Goal: Information Seeking & Learning: Learn about a topic

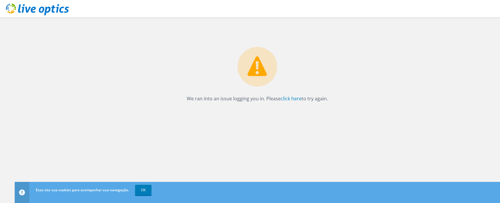
click at [274, 85] on icon at bounding box center [258, 67] width 40 height 40
click at [142, 189] on link "OK" at bounding box center [143, 190] width 16 height 11
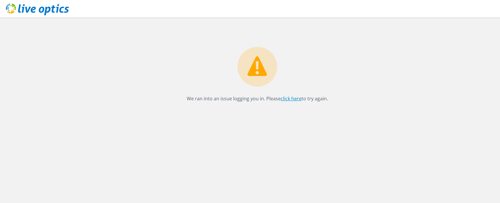
click at [295, 100] on link "click here" at bounding box center [291, 98] width 21 height 6
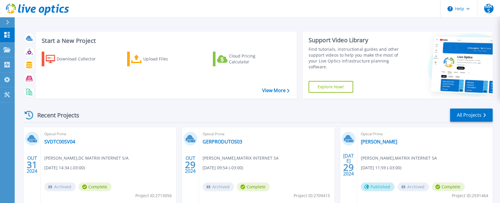
scroll to position [59, 0]
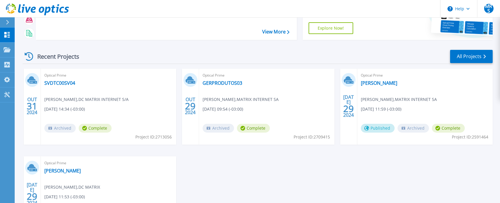
click at [378, 128] on span "Published" at bounding box center [378, 128] width 34 height 9
click at [368, 81] on link "Dannemann" at bounding box center [379, 83] width 36 height 6
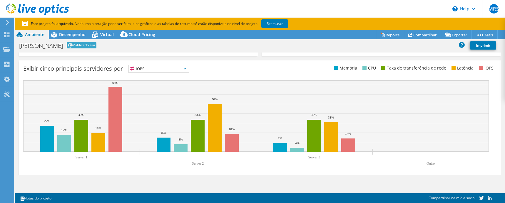
scroll to position [220, 0]
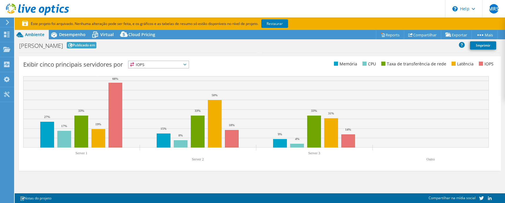
click at [271, 59] on div "Exibir cinco principais servidores por IOPS IOPS" at bounding box center [260, 113] width 482 height 115
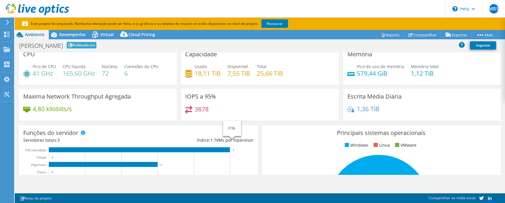
scroll to position [0, 0]
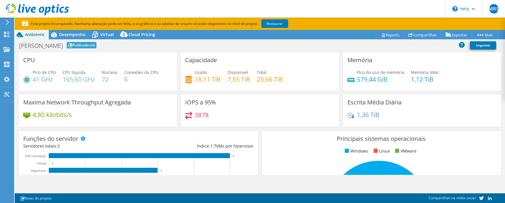
click at [123, 105] on h3 "Maxima Network Throughput Agregada" at bounding box center [77, 102] width 108 height 6
click at [360, 110] on div "Escrita Média Diária 1,36 TiB" at bounding box center [422, 111] width 158 height 32
